Goal: Check status: Check status

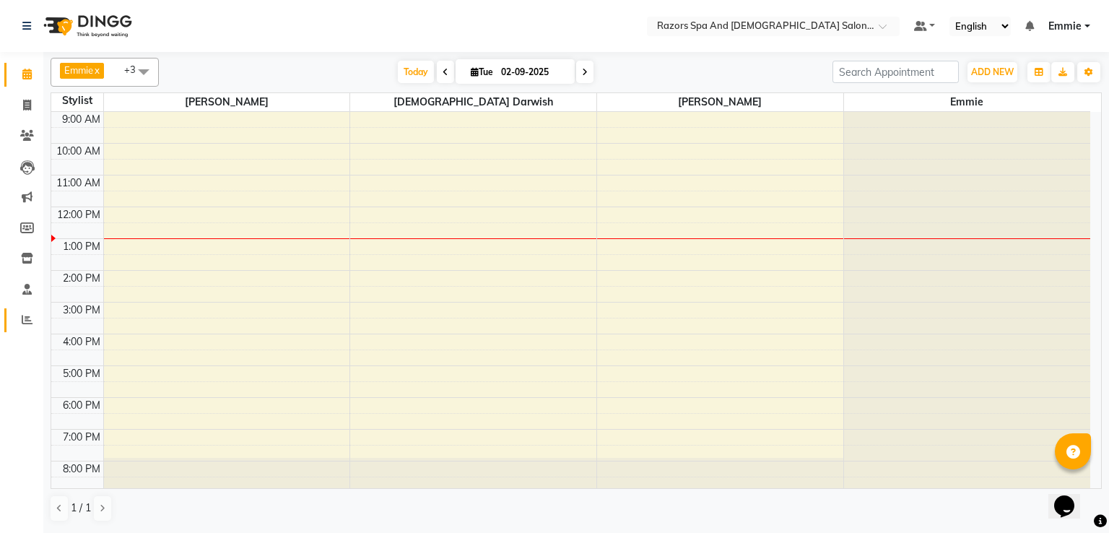
click at [27, 317] on icon at bounding box center [27, 319] width 11 height 11
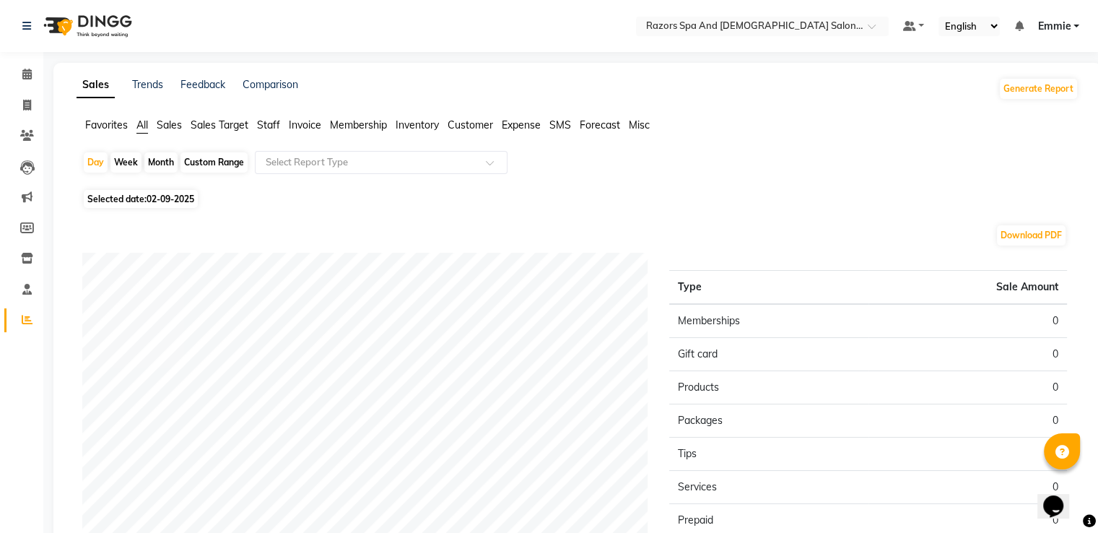
click at [26, 315] on icon at bounding box center [27, 319] width 11 height 11
click at [155, 162] on div "Month" at bounding box center [160, 162] width 33 height 20
select select "9"
select select "2025"
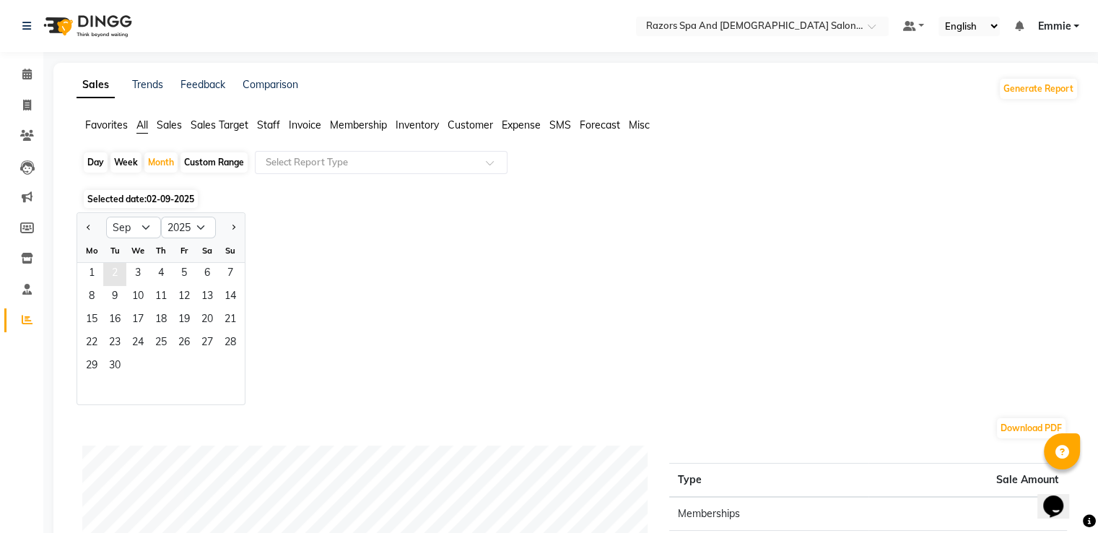
click at [114, 271] on span "2" at bounding box center [114, 274] width 23 height 23
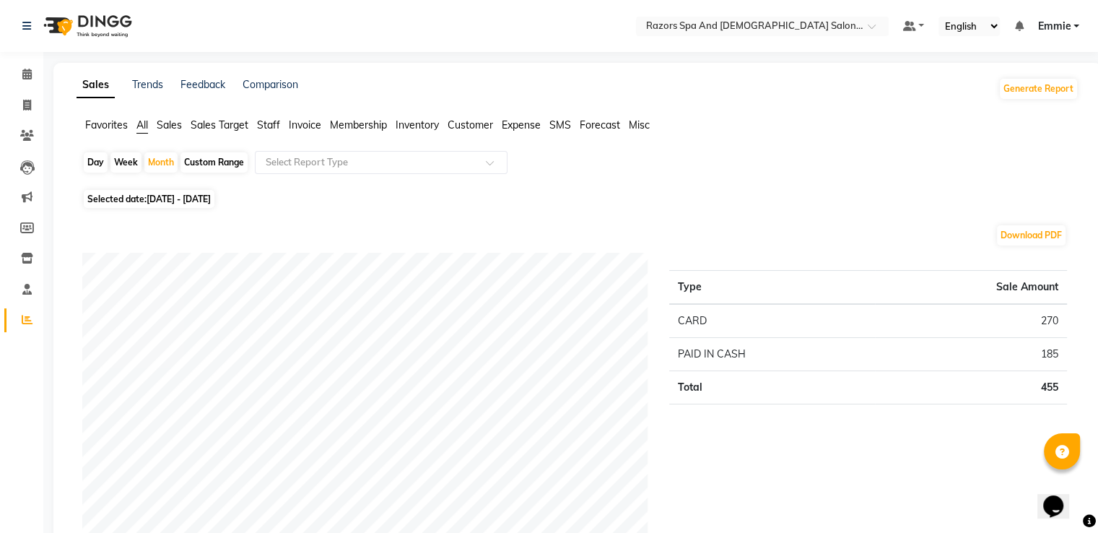
click at [98, 162] on div "Day" at bounding box center [96, 162] width 24 height 20
select select "9"
select select "2025"
